Goal: Information Seeking & Learning: Find specific fact

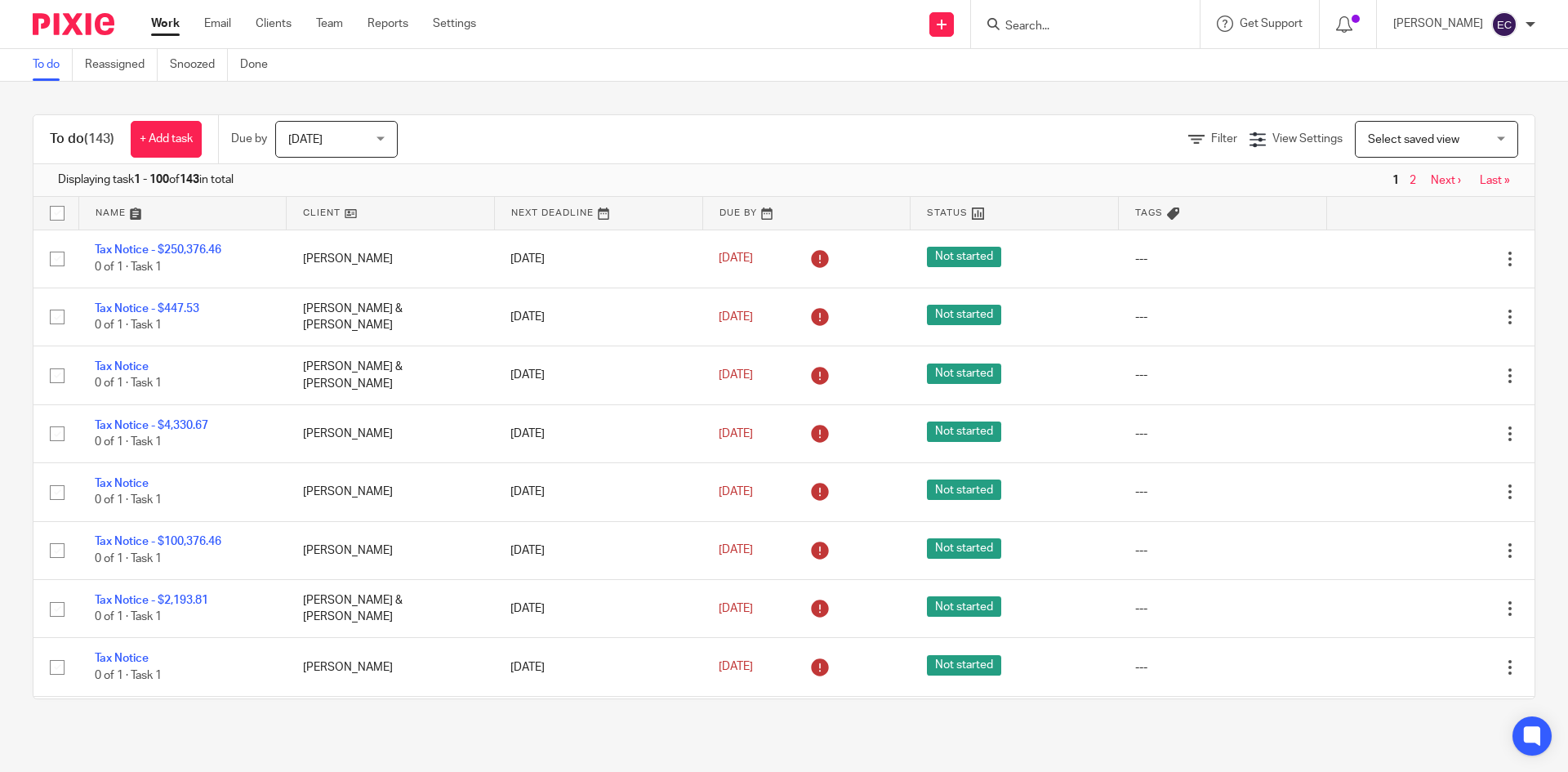
click at [990, 24] on div at bounding box center [1082, 24] width 190 height 21
click at [1004, 21] on input "Search" at bounding box center [1077, 27] width 147 height 14
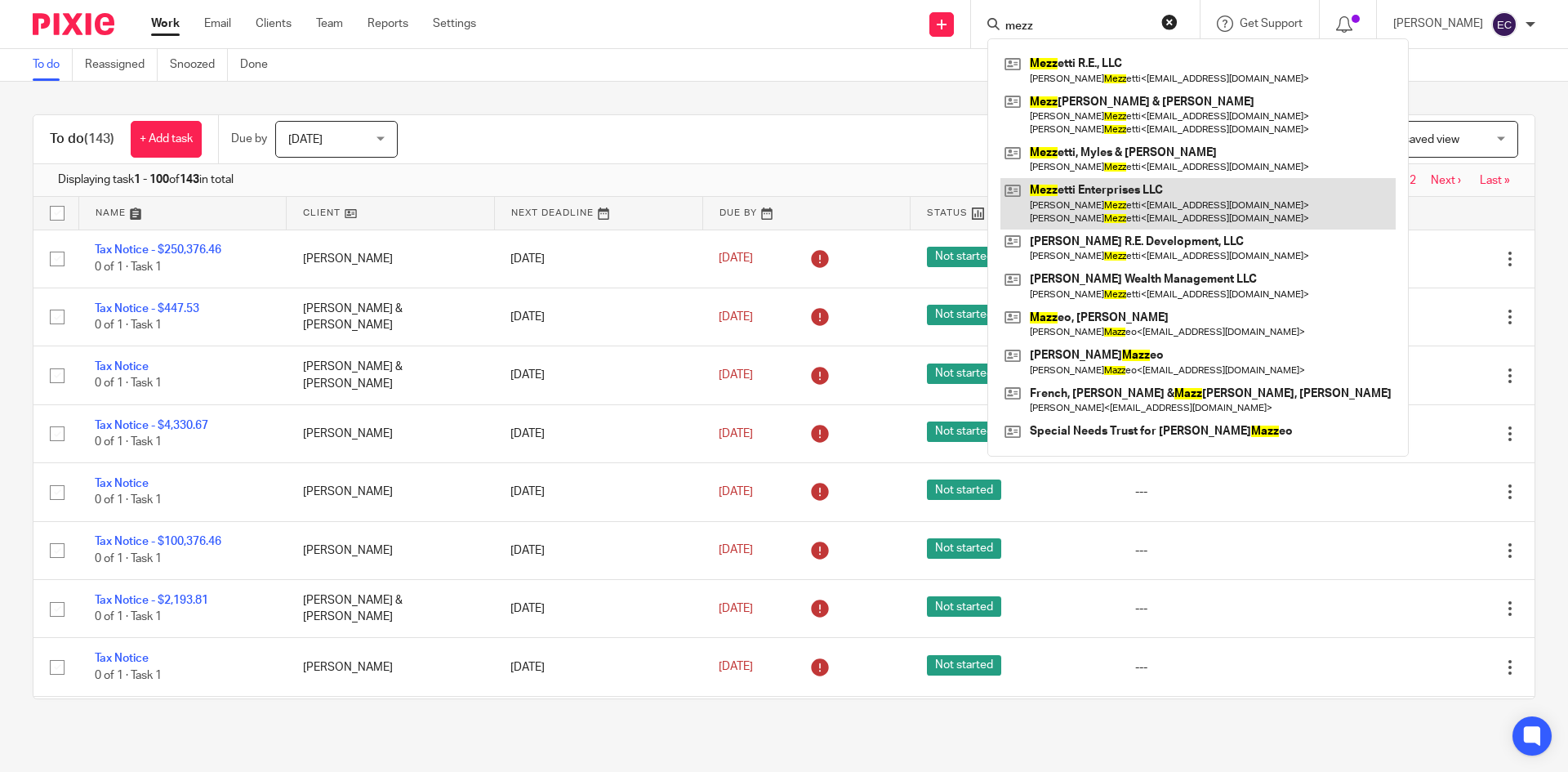
type input "mezz"
click at [1183, 200] on link at bounding box center [1198, 204] width 395 height 51
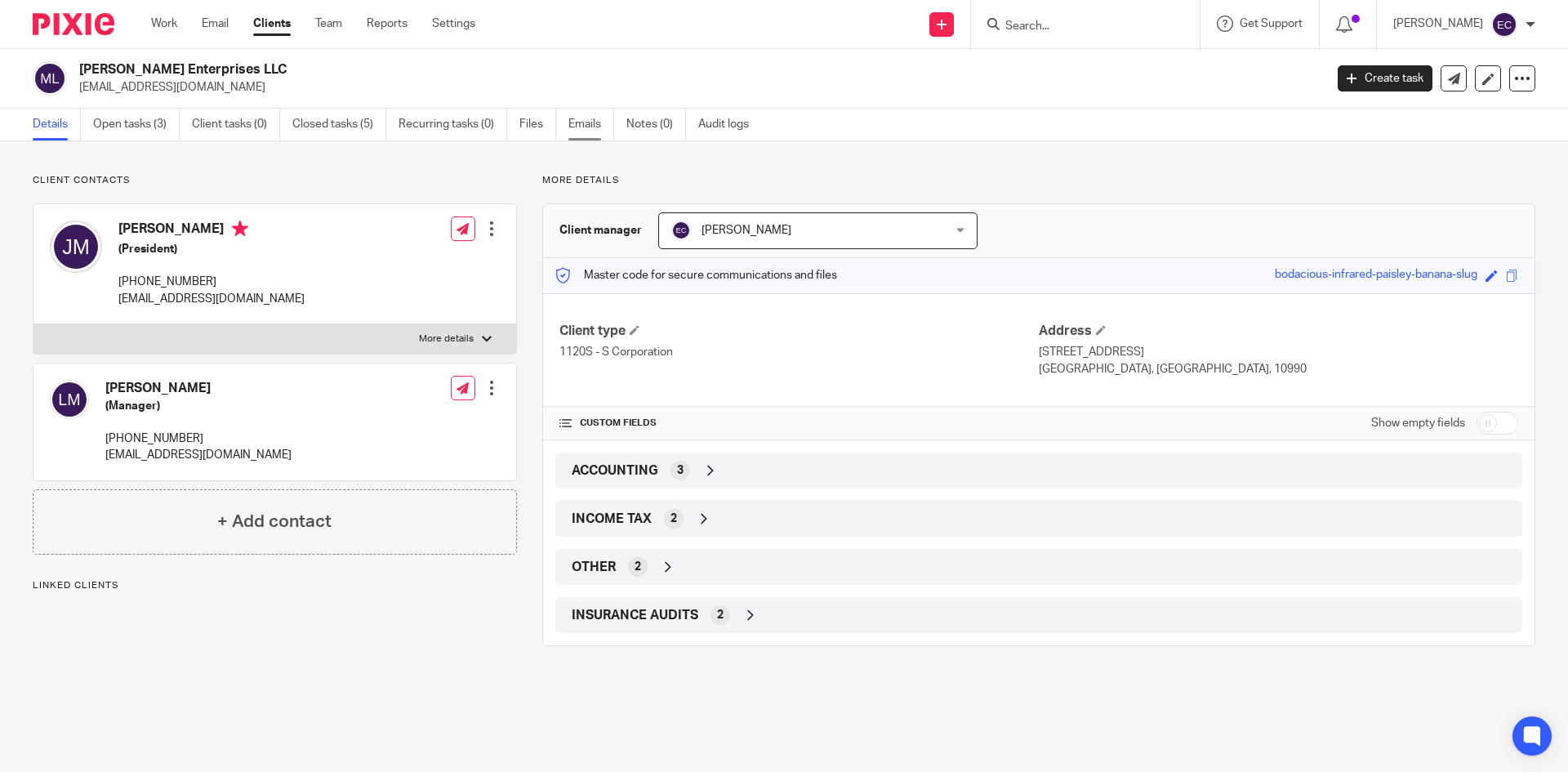
click at [591, 119] on link "Emails" at bounding box center [592, 124] width 45 height 32
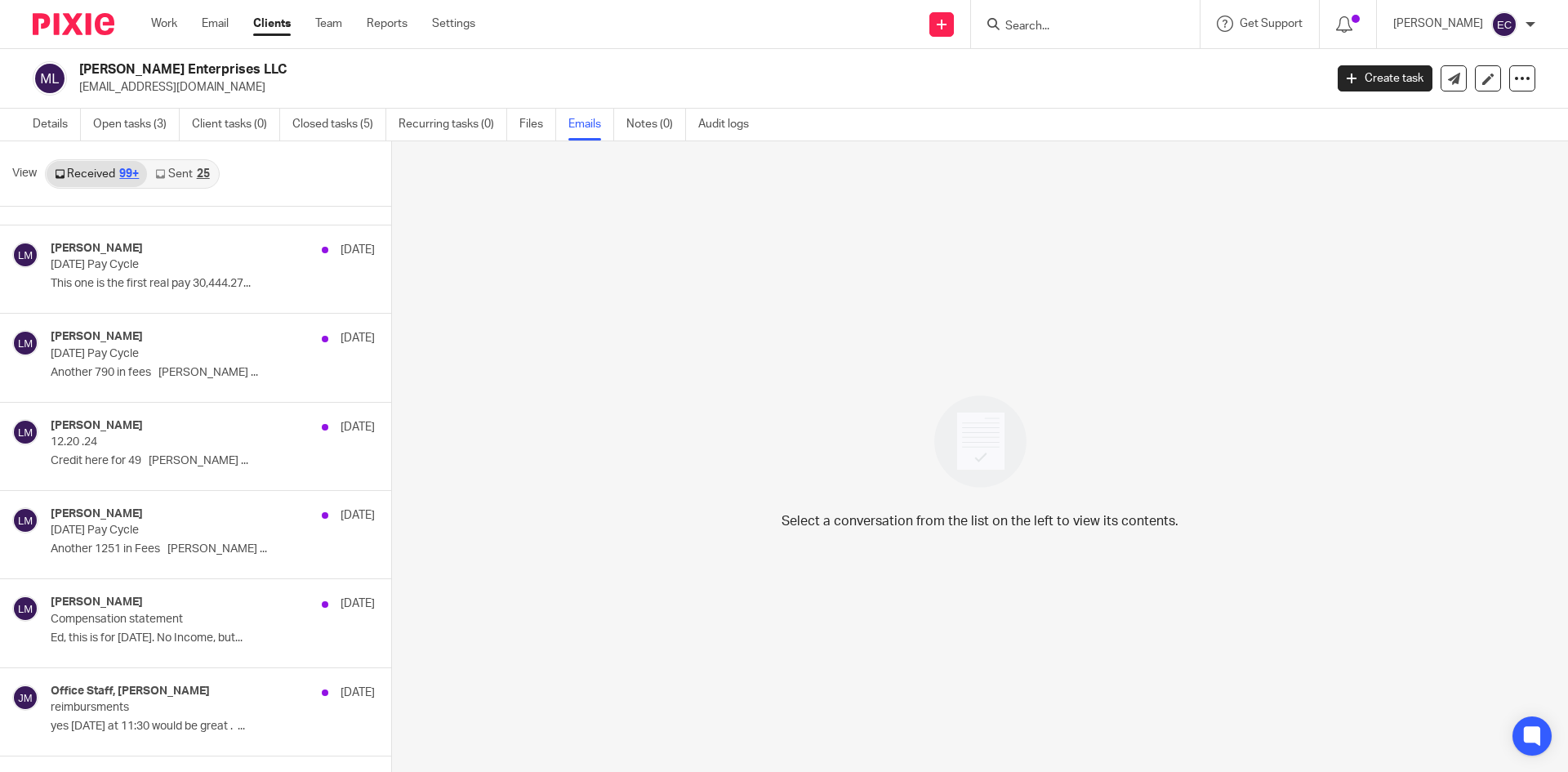
scroll to position [4661, 0]
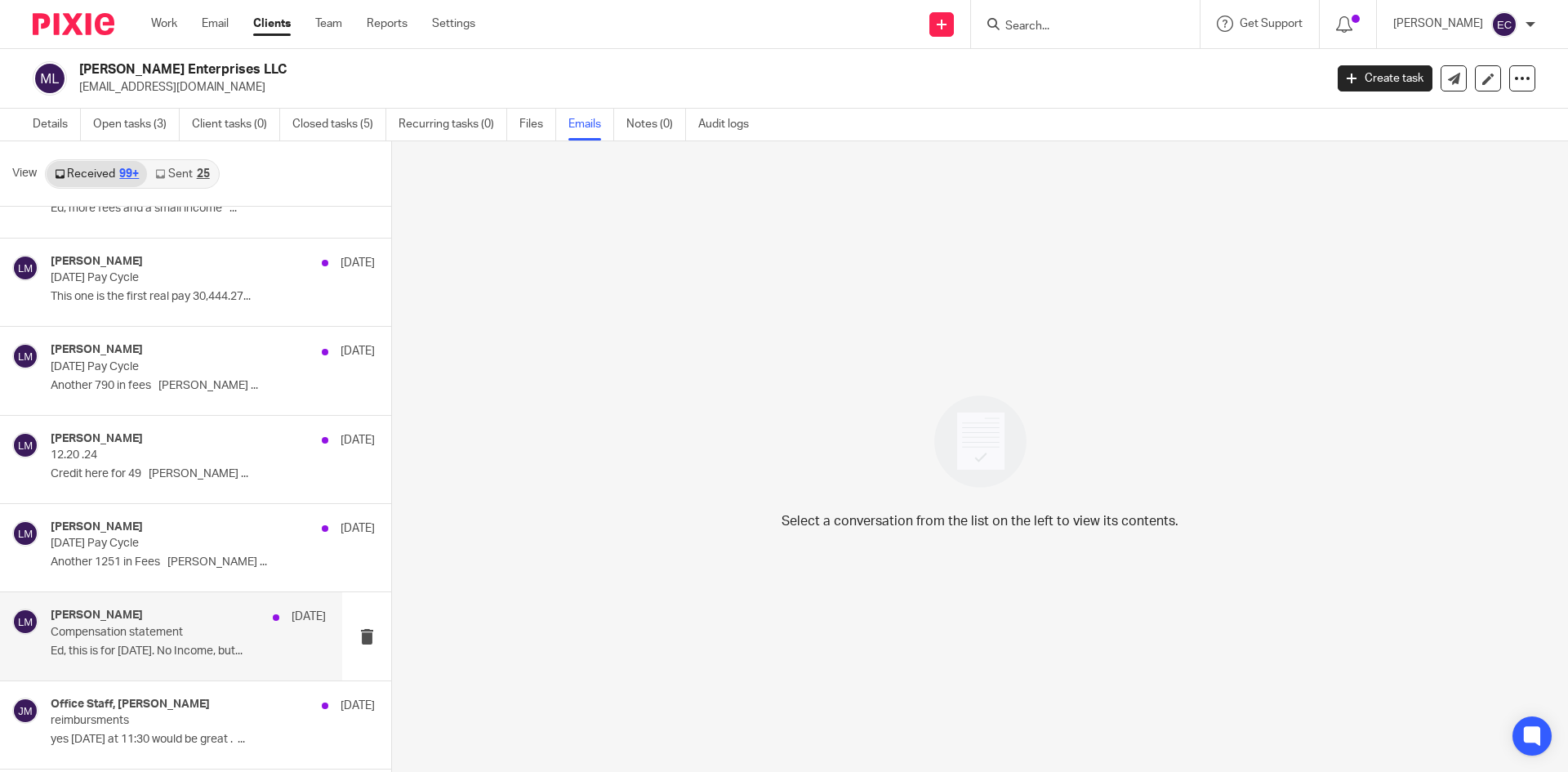
click at [87, 635] on p "Compensation statement" at bounding box center [160, 632] width 220 height 14
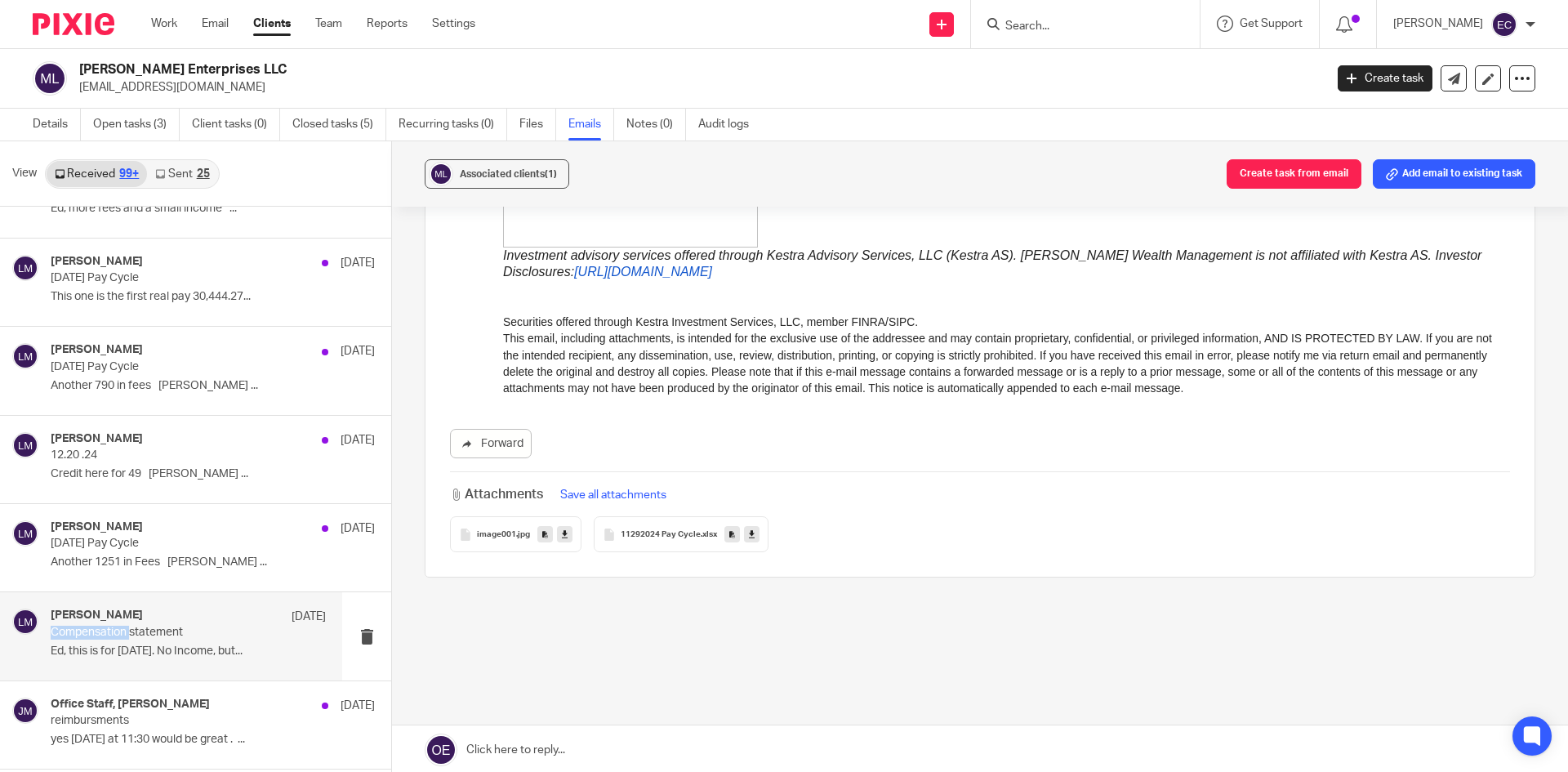
scroll to position [418, 0]
click at [504, 529] on span "image001" at bounding box center [496, 534] width 39 height 10
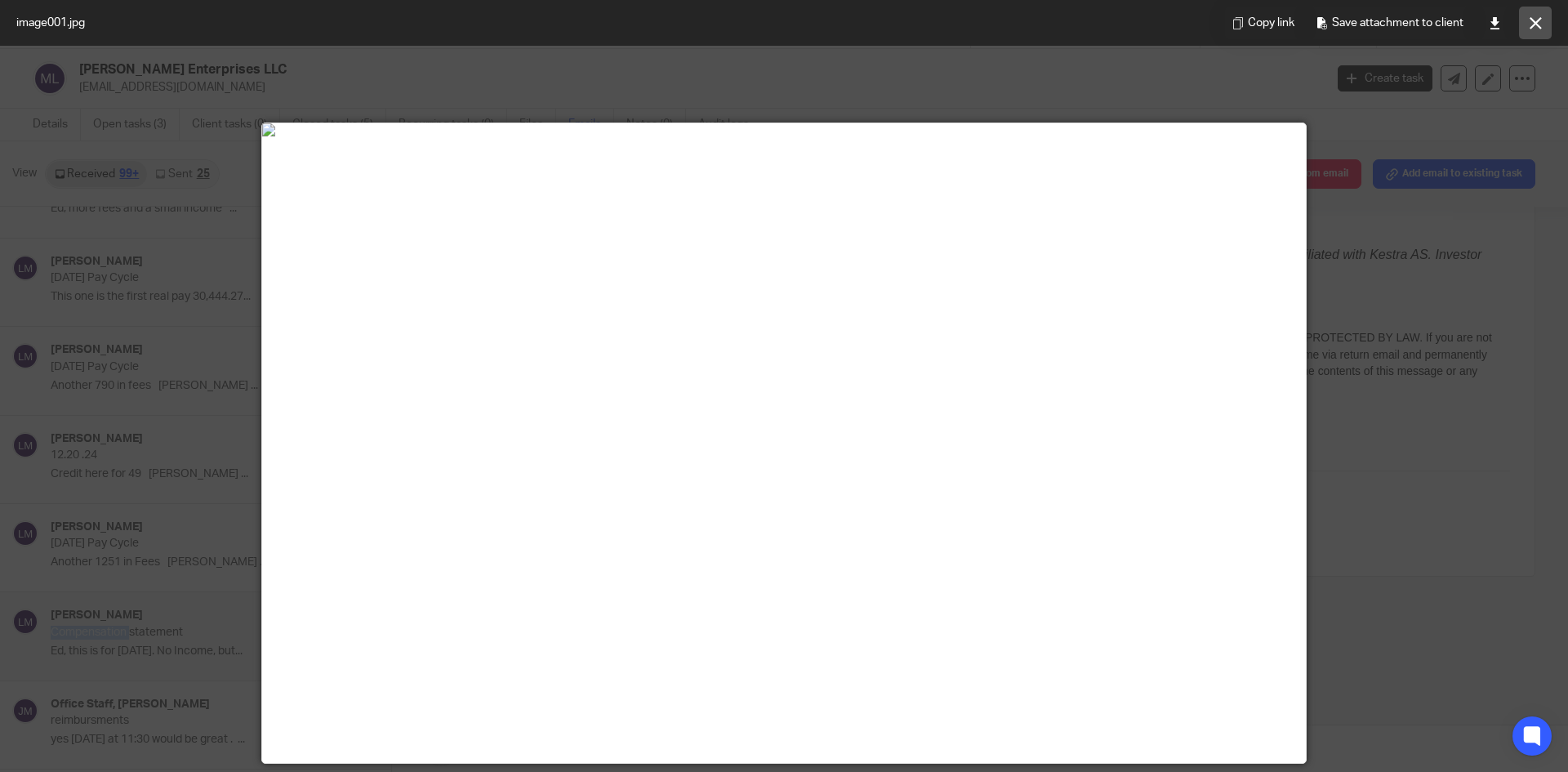
click at [1534, 24] on icon at bounding box center [1536, 24] width 13 height 13
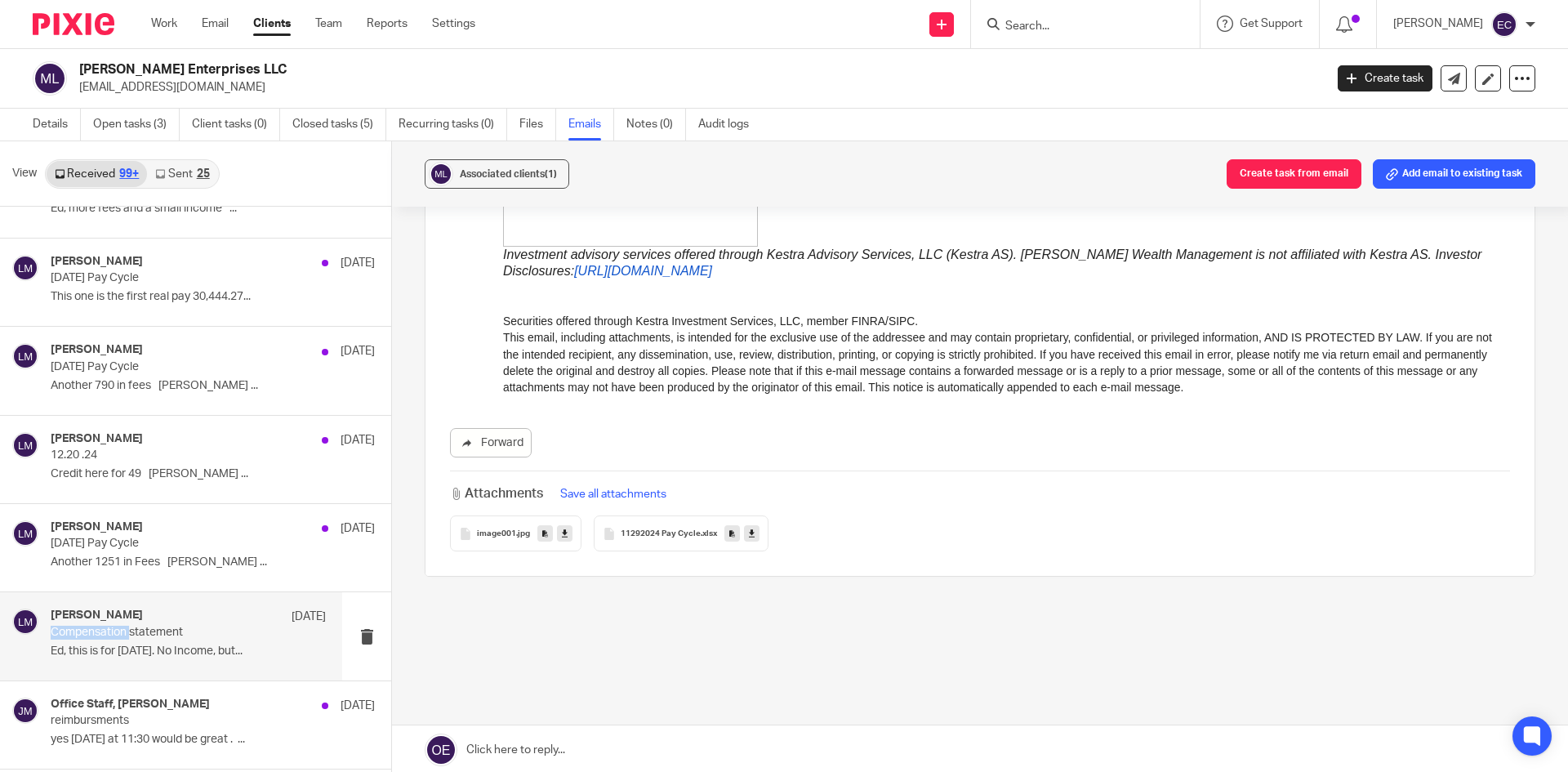
click at [689, 529] on span "11292024 Pay Cycle" at bounding box center [660, 534] width 80 height 10
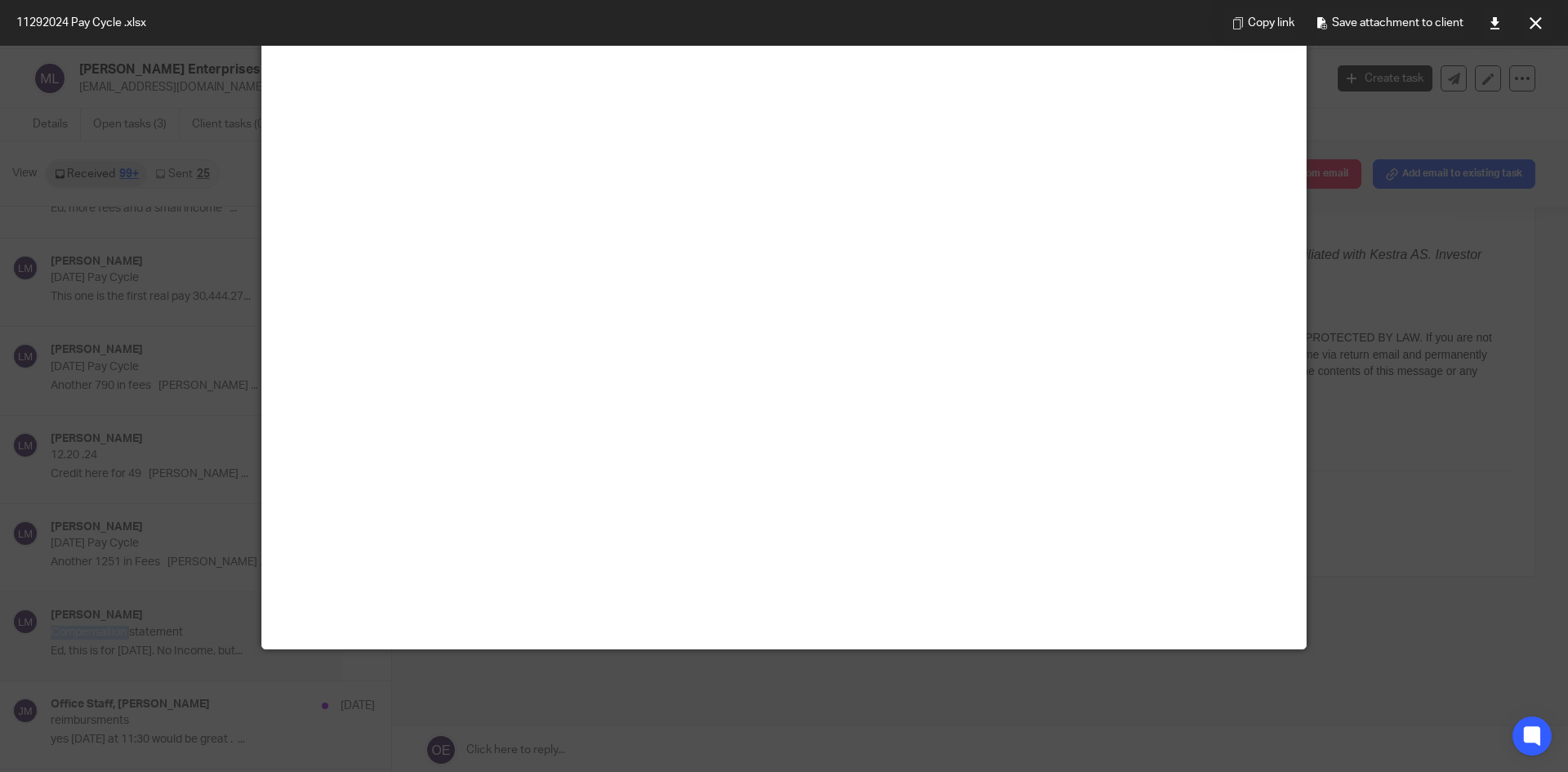
scroll to position [0, 0]
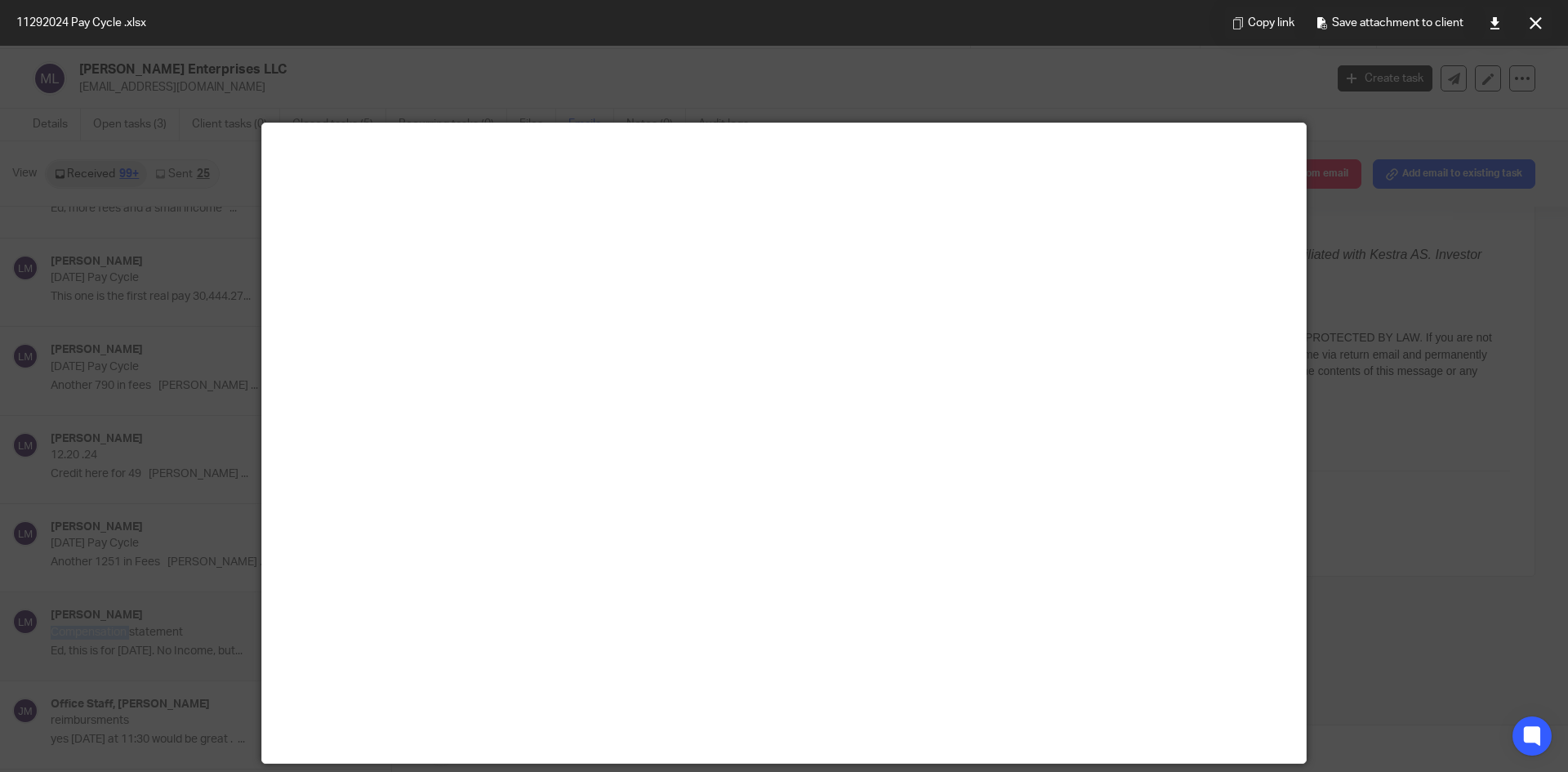
click at [1544, 17] on button at bounding box center [1535, 23] width 33 height 33
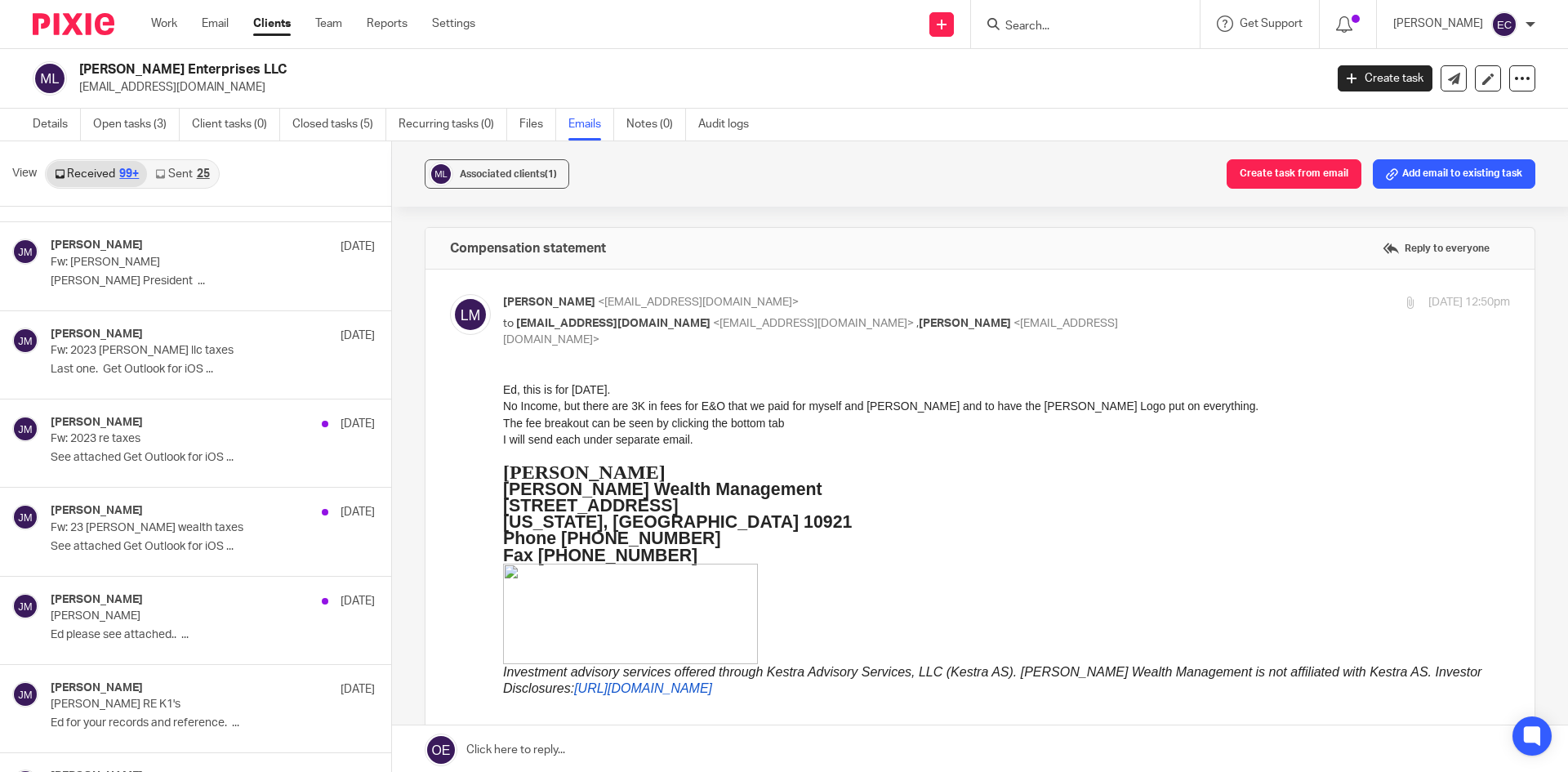
scroll to position [1723, 0]
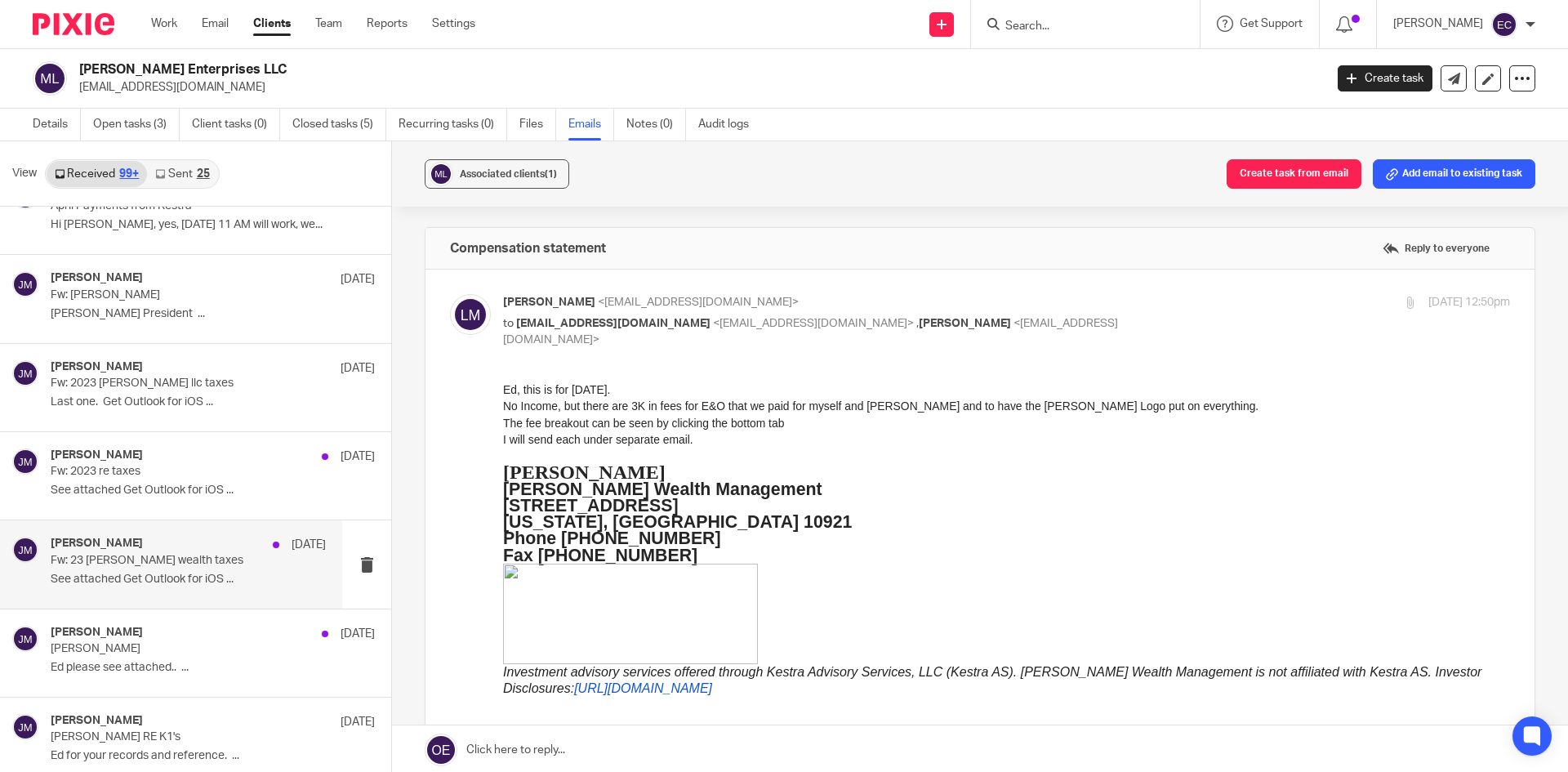
click at [146, 549] on div "James Mezzetti May 12" at bounding box center [188, 545] width 275 height 16
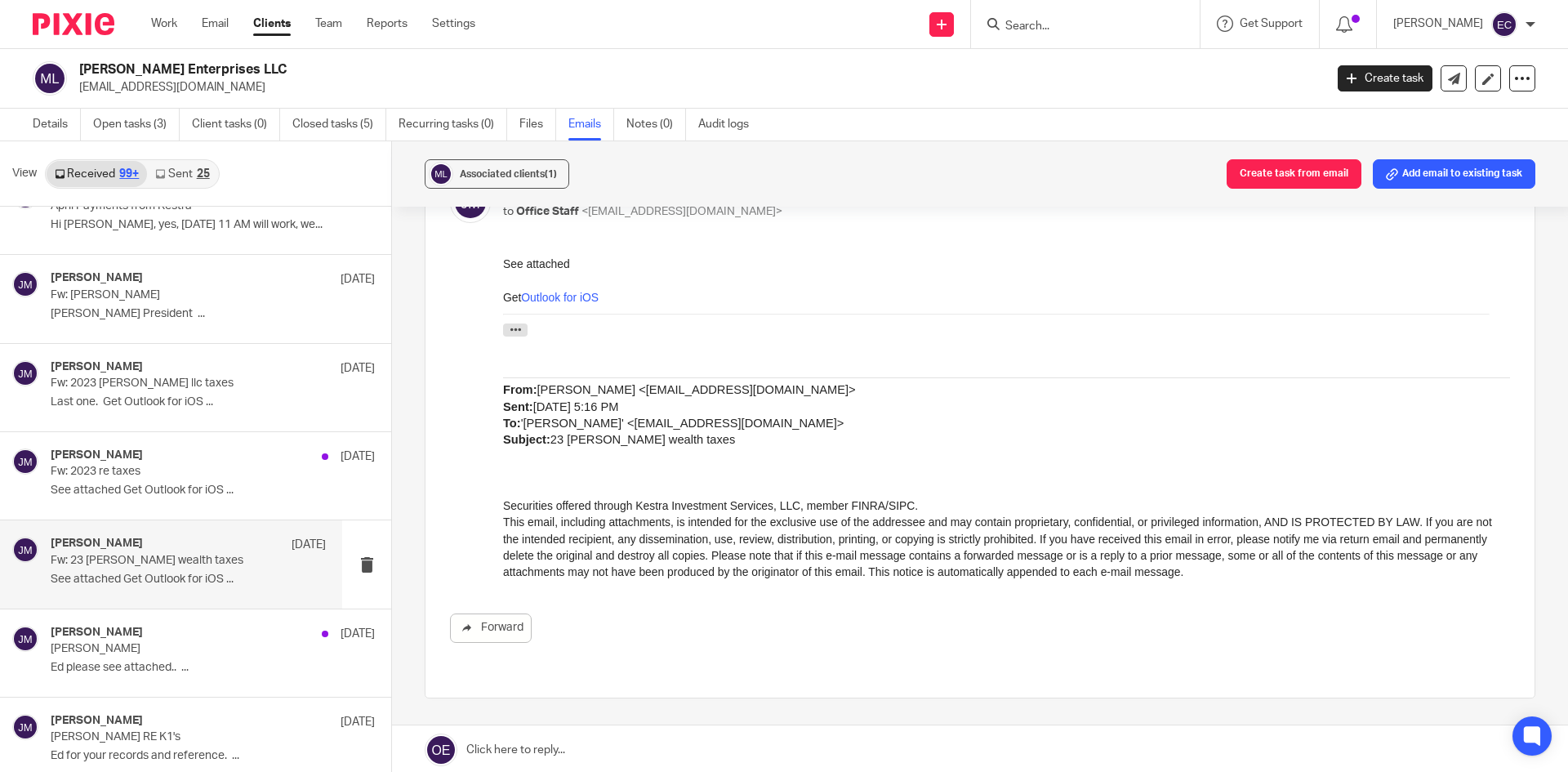
scroll to position [218, 0]
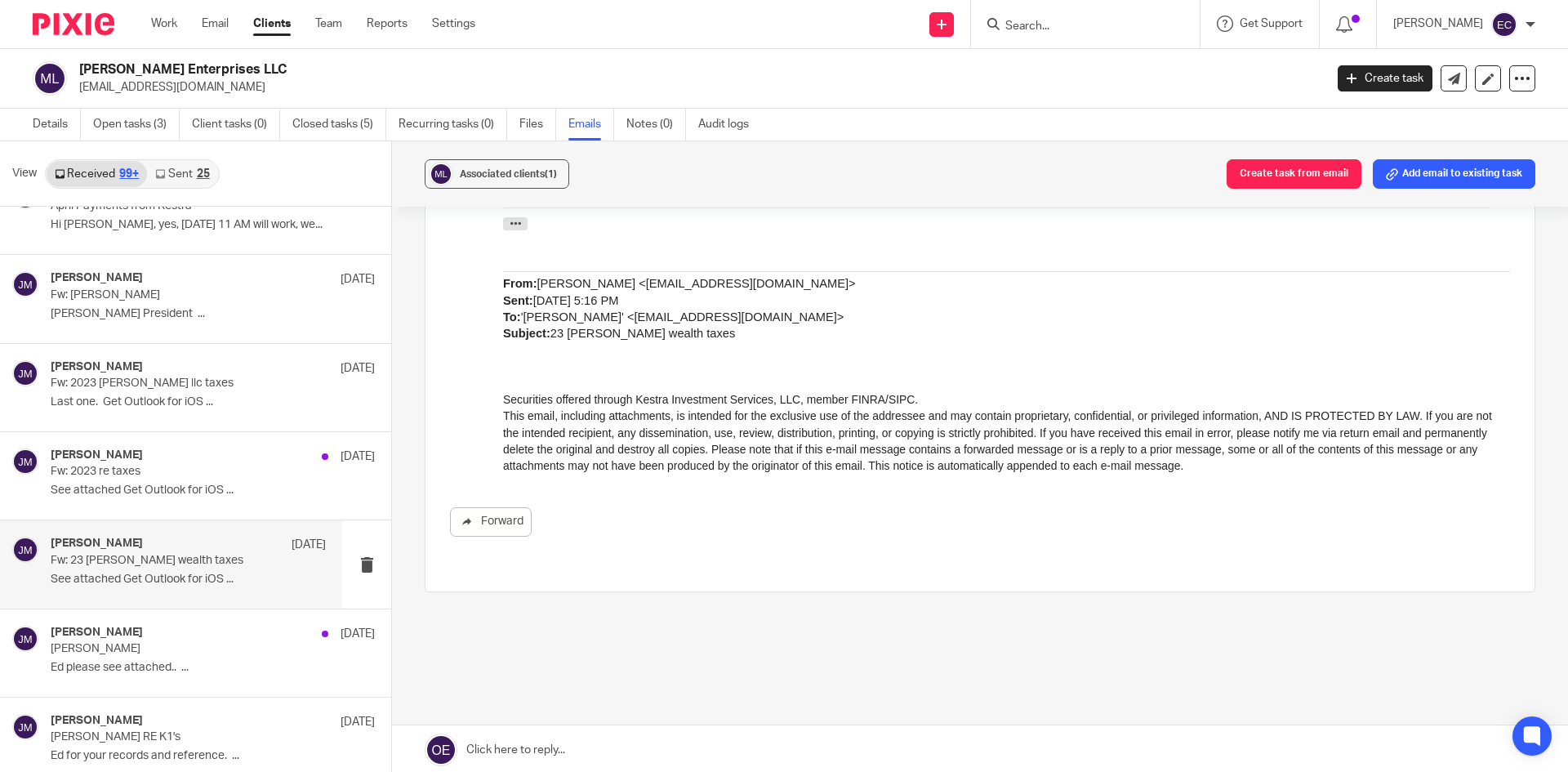
click at [392, 225] on div "Associated clients (1) Create task from email Add email to existing task Fw: 23…" at bounding box center [980, 458] width 1177 height 633
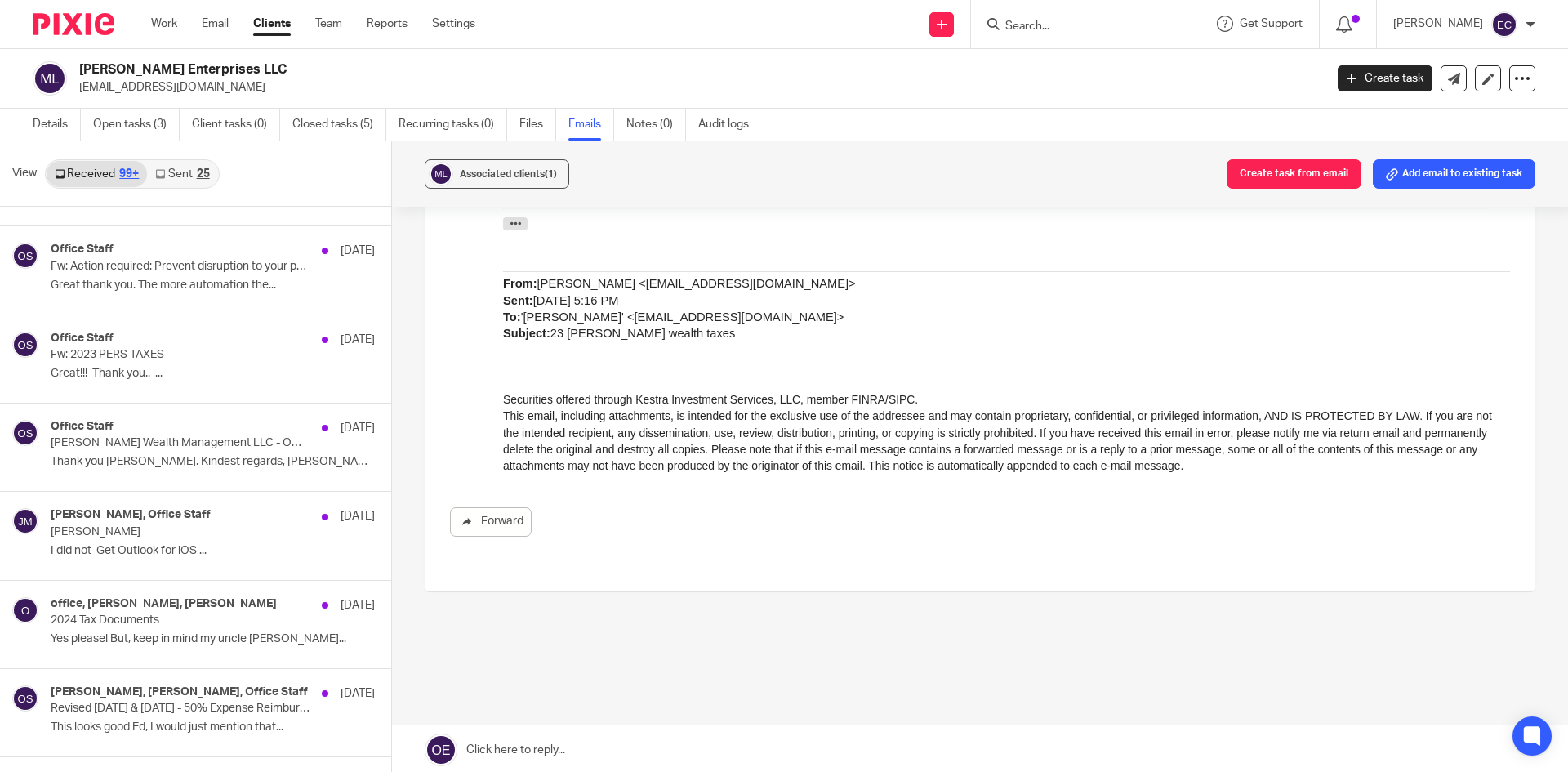
scroll to position [1036, 0]
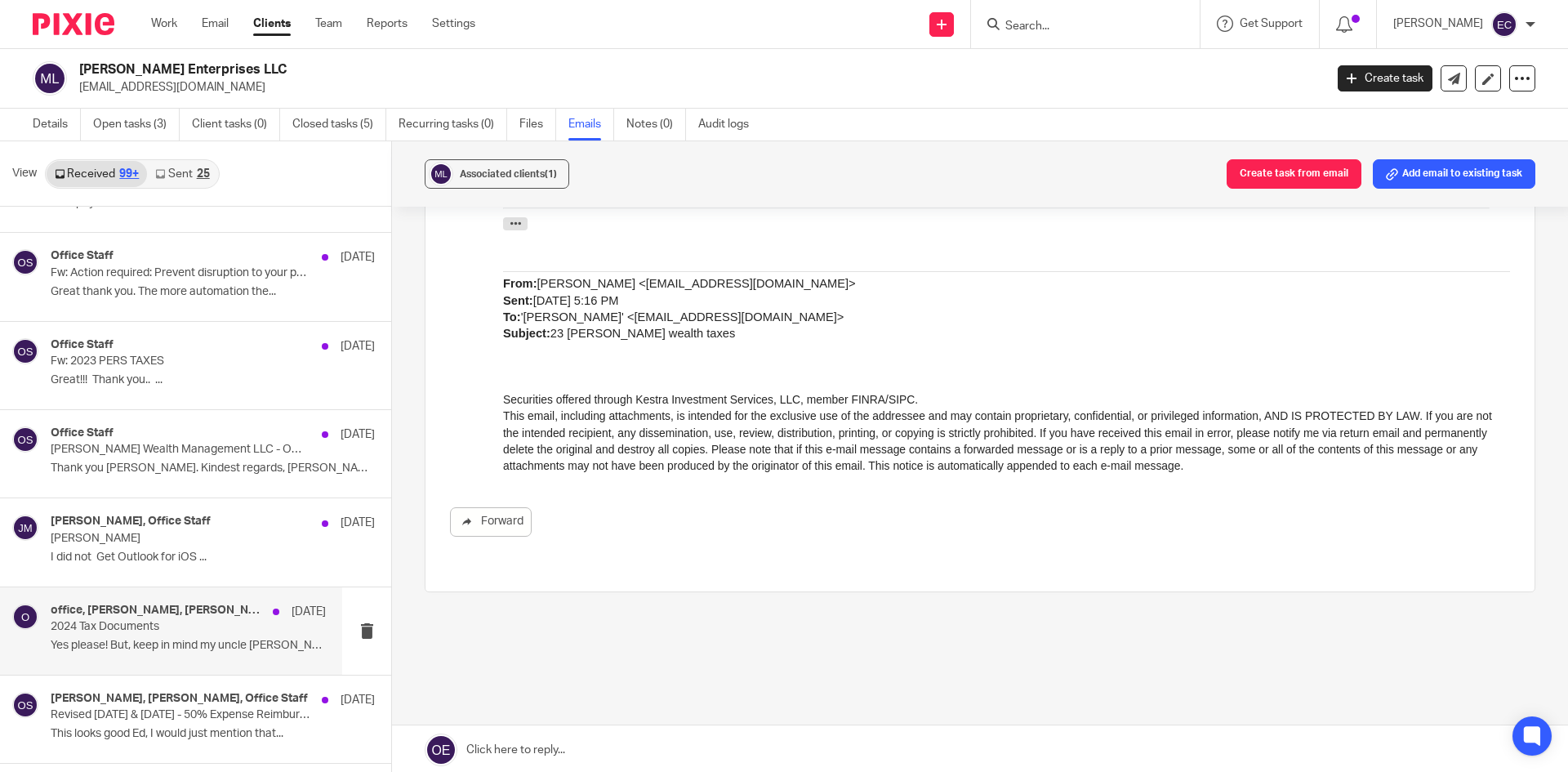
click at [148, 611] on h4 "office, Lori Mezzetti, James Mezzetti" at bounding box center [158, 610] width 214 height 14
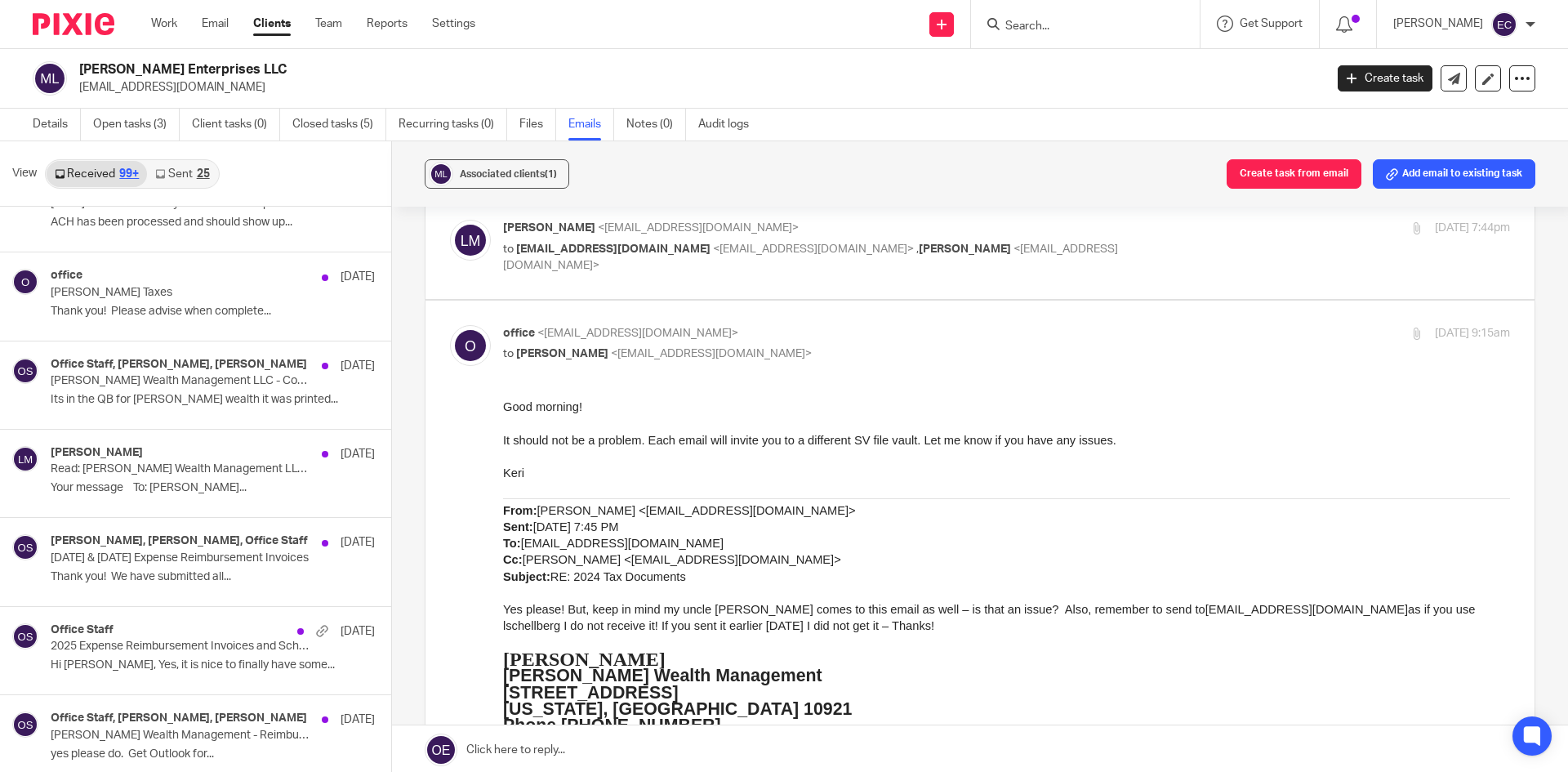
scroll to position [0, 0]
